Goal: Complete application form

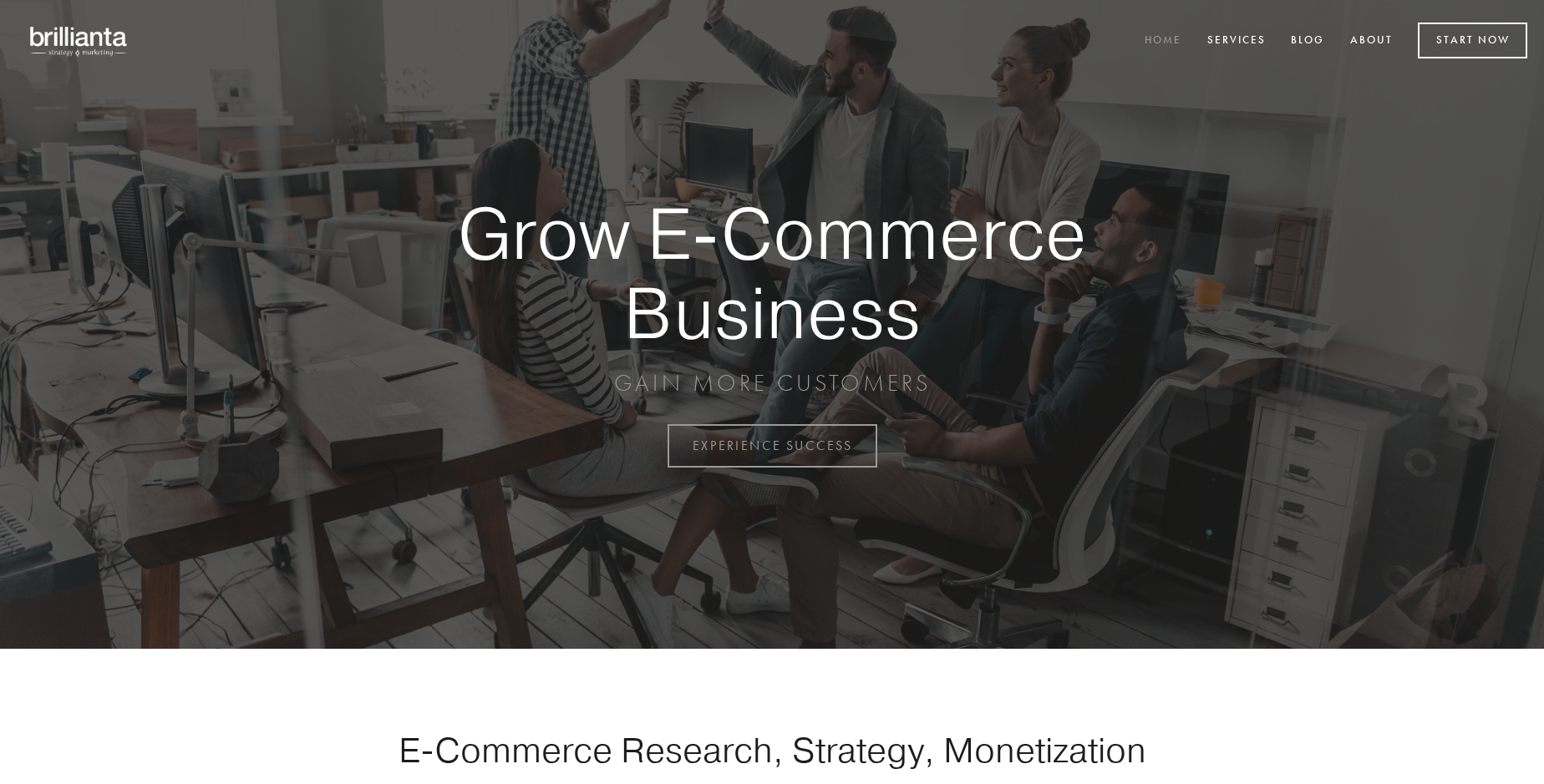
scroll to position [4379, 0]
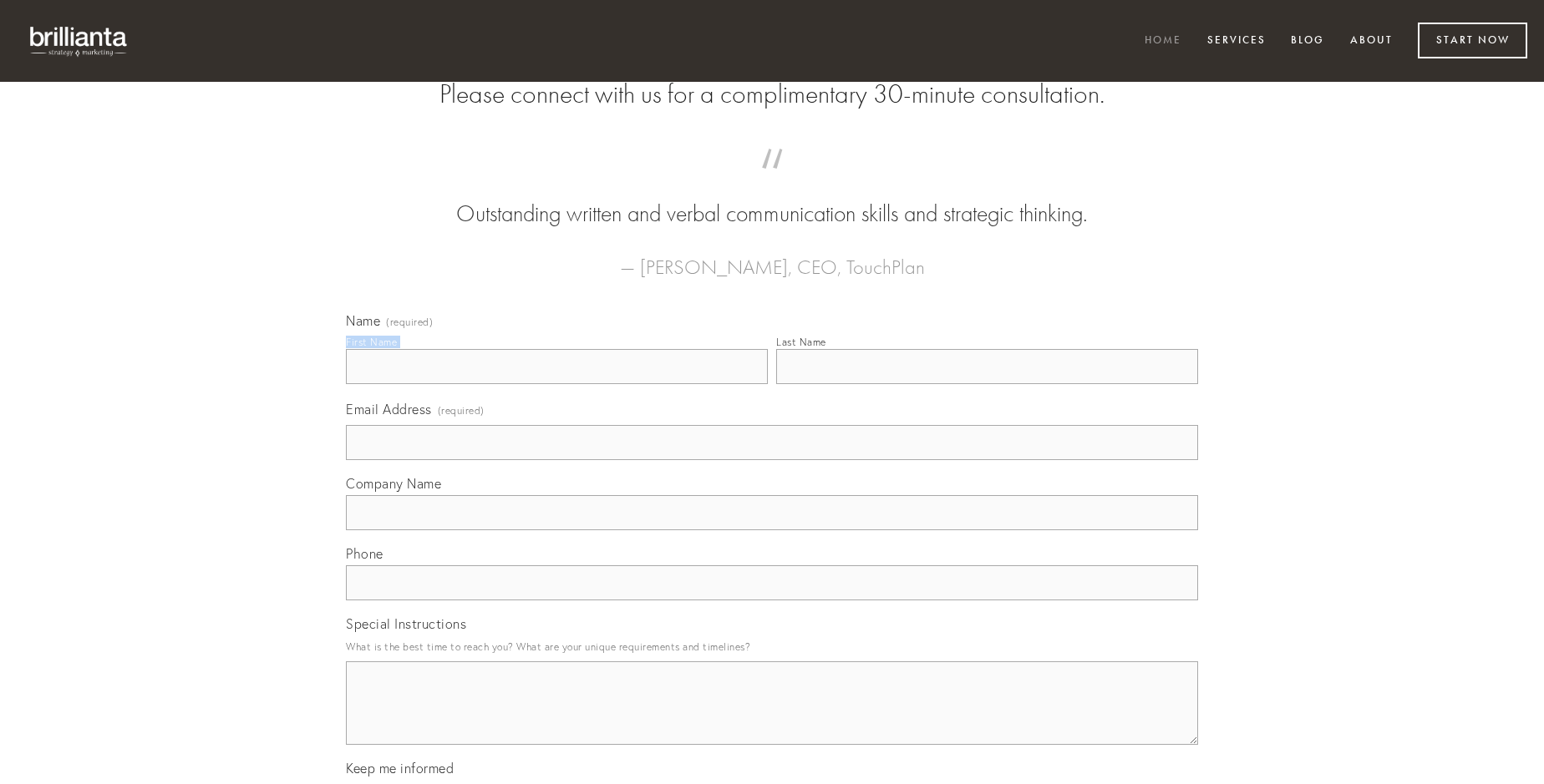
type input "[PERSON_NAME]"
click at [987, 384] on input "Last Name" at bounding box center [987, 366] width 422 height 36
type input "[PERSON_NAME]"
click at [772, 460] on input "Email Address (required)" at bounding box center [772, 443] width 853 height 36
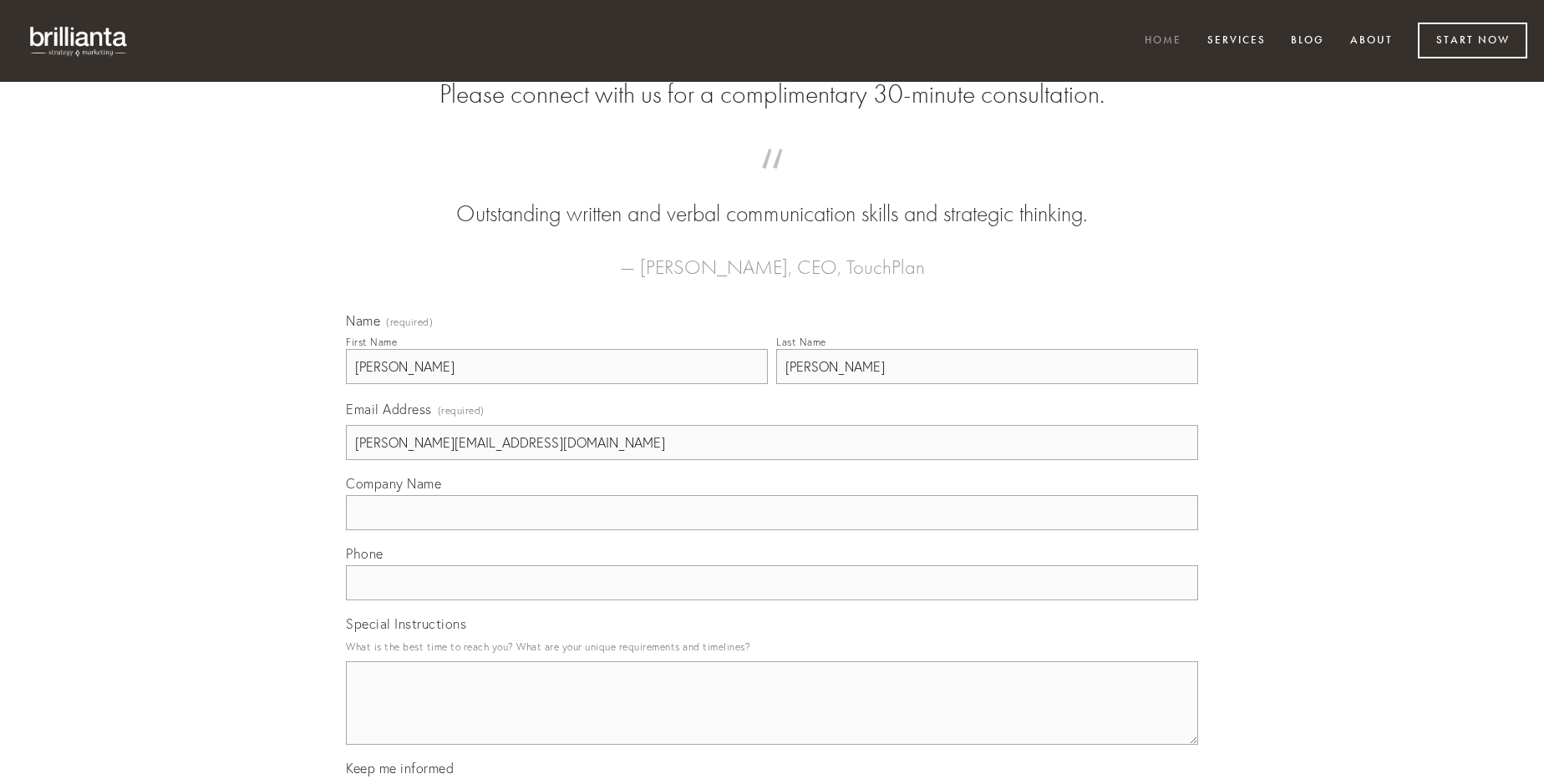
type input "[PERSON_NAME][EMAIL_ADDRESS][DOMAIN_NAME]"
click at [772, 531] on input "Company Name" at bounding box center [772, 513] width 853 height 36
type input "calcar"
click at [772, 601] on input "text" at bounding box center [772, 583] width 853 height 36
click at [772, 718] on textarea "Special Instructions" at bounding box center [772, 704] width 853 height 84
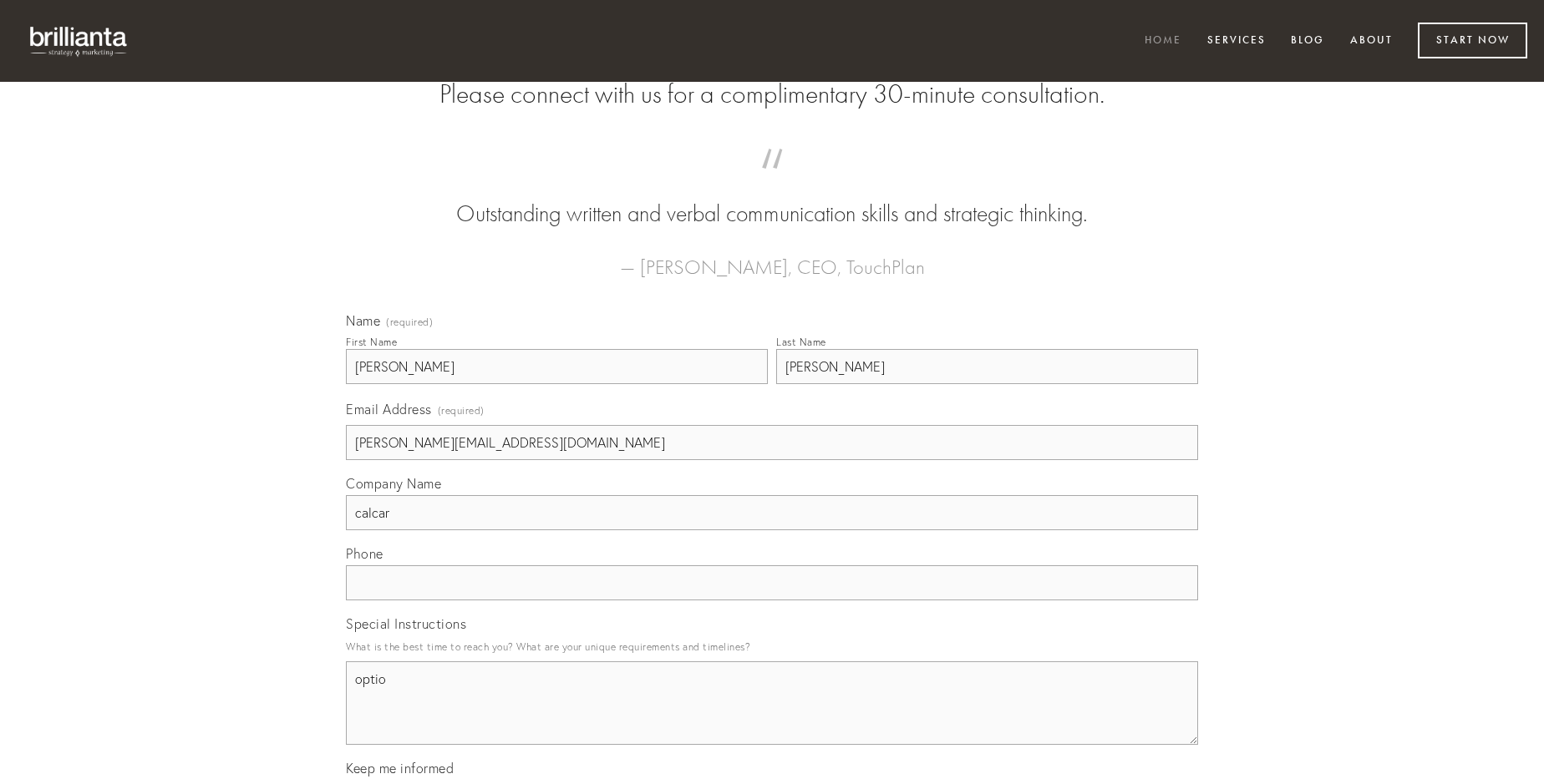
type textarea "optio"
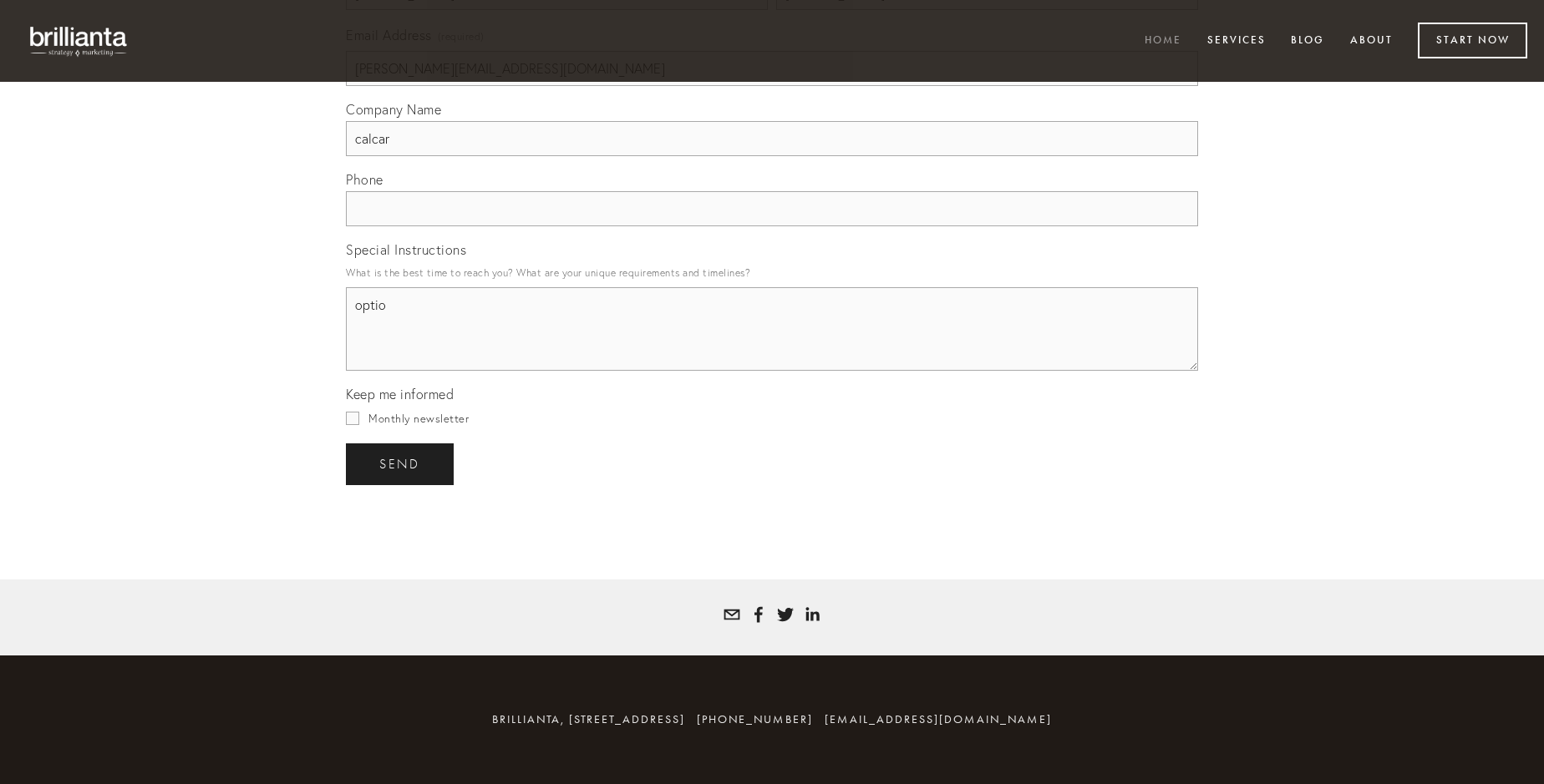
click at [401, 463] on span "send" at bounding box center [400, 464] width 41 height 15
